Goal: Navigation & Orientation: Find specific page/section

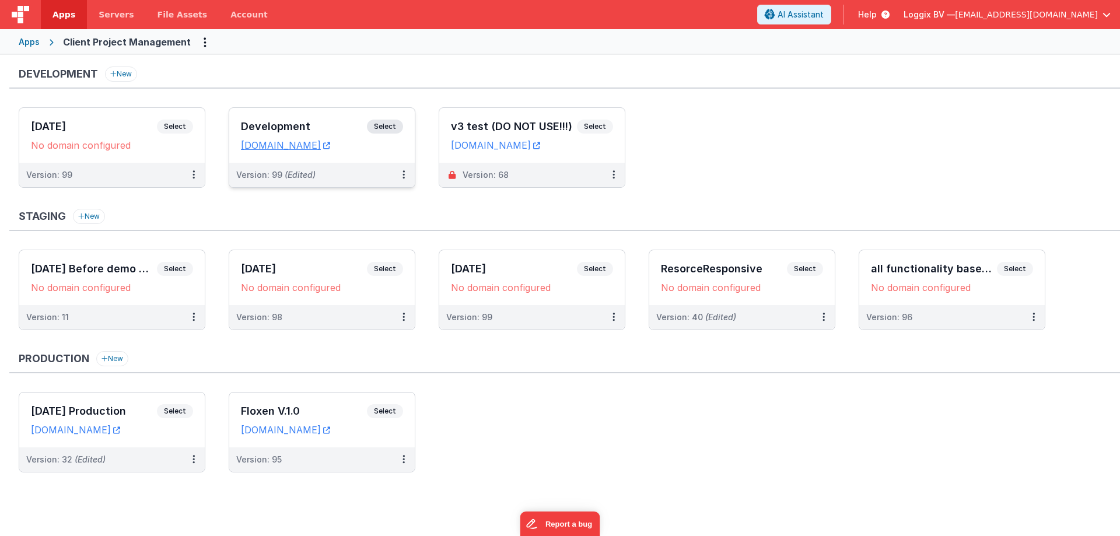
click at [335, 130] on h3 "Development" at bounding box center [304, 127] width 126 height 12
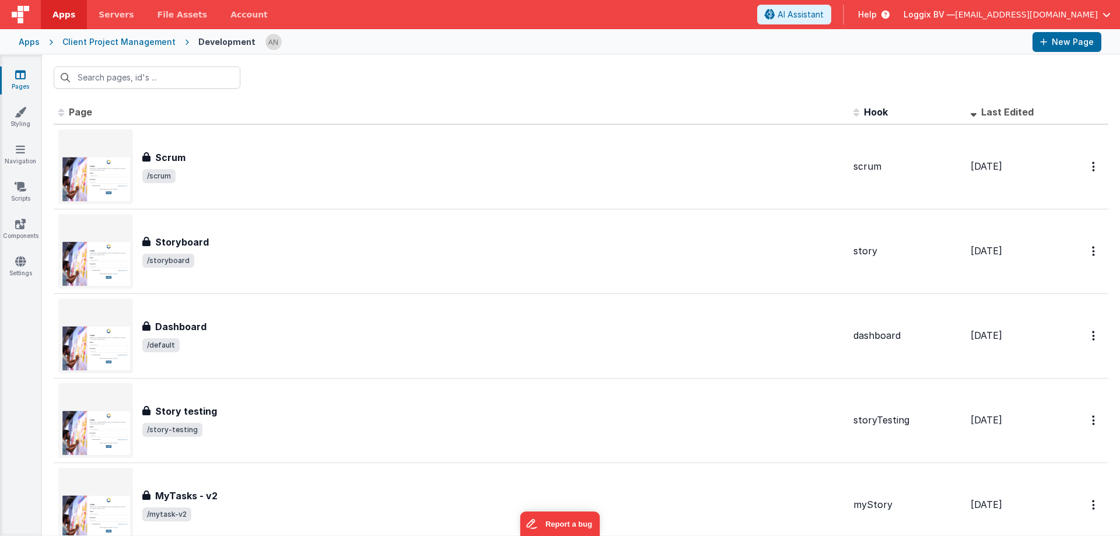
click at [328, 83] on div at bounding box center [581, 78] width 1078 height 46
click at [278, 72] on div at bounding box center [581, 78] width 1078 height 46
click at [170, 13] on span "File Assets" at bounding box center [183, 15] width 50 height 12
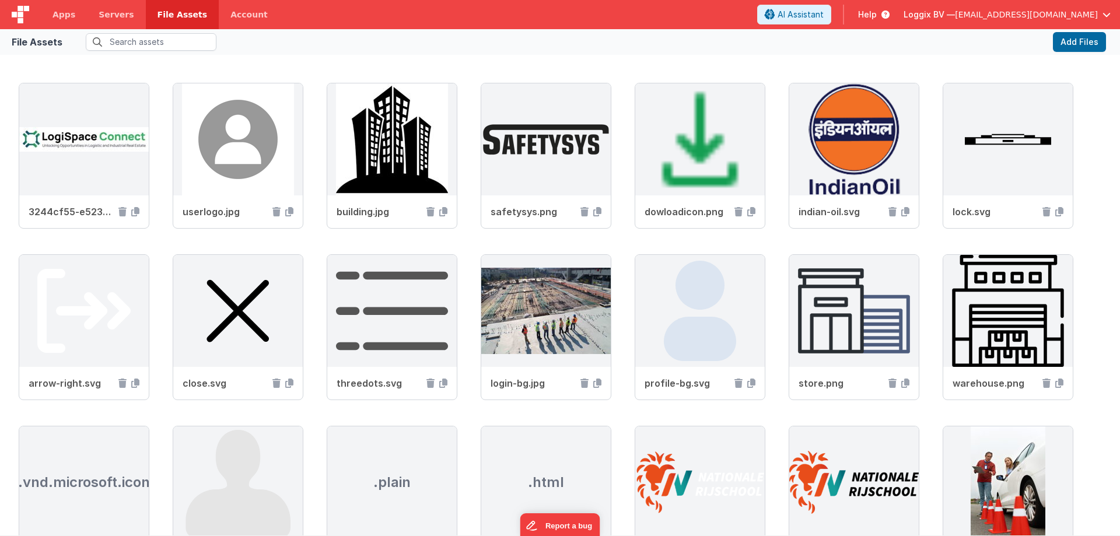
click at [407, 23] on header "Apps Servers File Assets Account Some FUTURE Slot AI Assistant Help Loggix BV —…" at bounding box center [560, 14] width 1120 height 29
click at [68, 15] on span "Apps" at bounding box center [64, 15] width 23 height 12
